Goal: Transaction & Acquisition: Purchase product/service

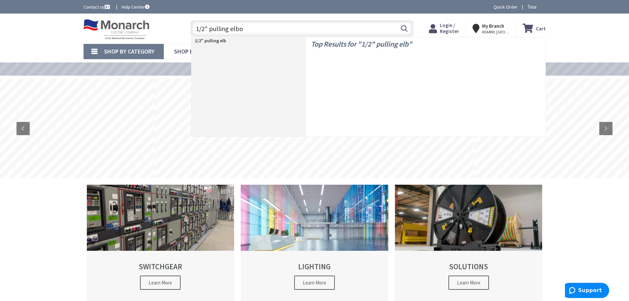
type input "1/2" pulling elbow"
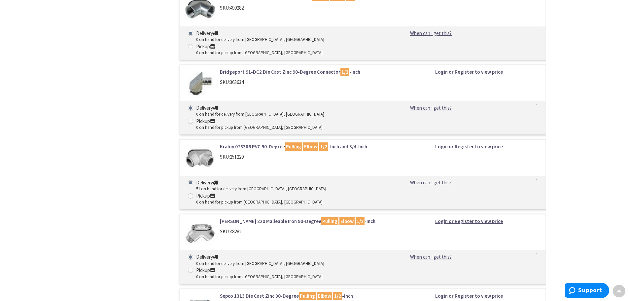
scroll to position [429, 0]
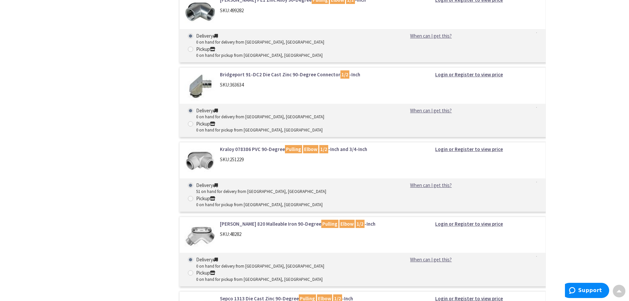
click at [262, 146] on link "Kraloy 078386 PVC 90-Degree Pulling Elbow 1/2 -Inch and 3/4-Inch" at bounding box center [304, 149] width 168 height 7
